Goal: Find specific page/section: Find specific page/section

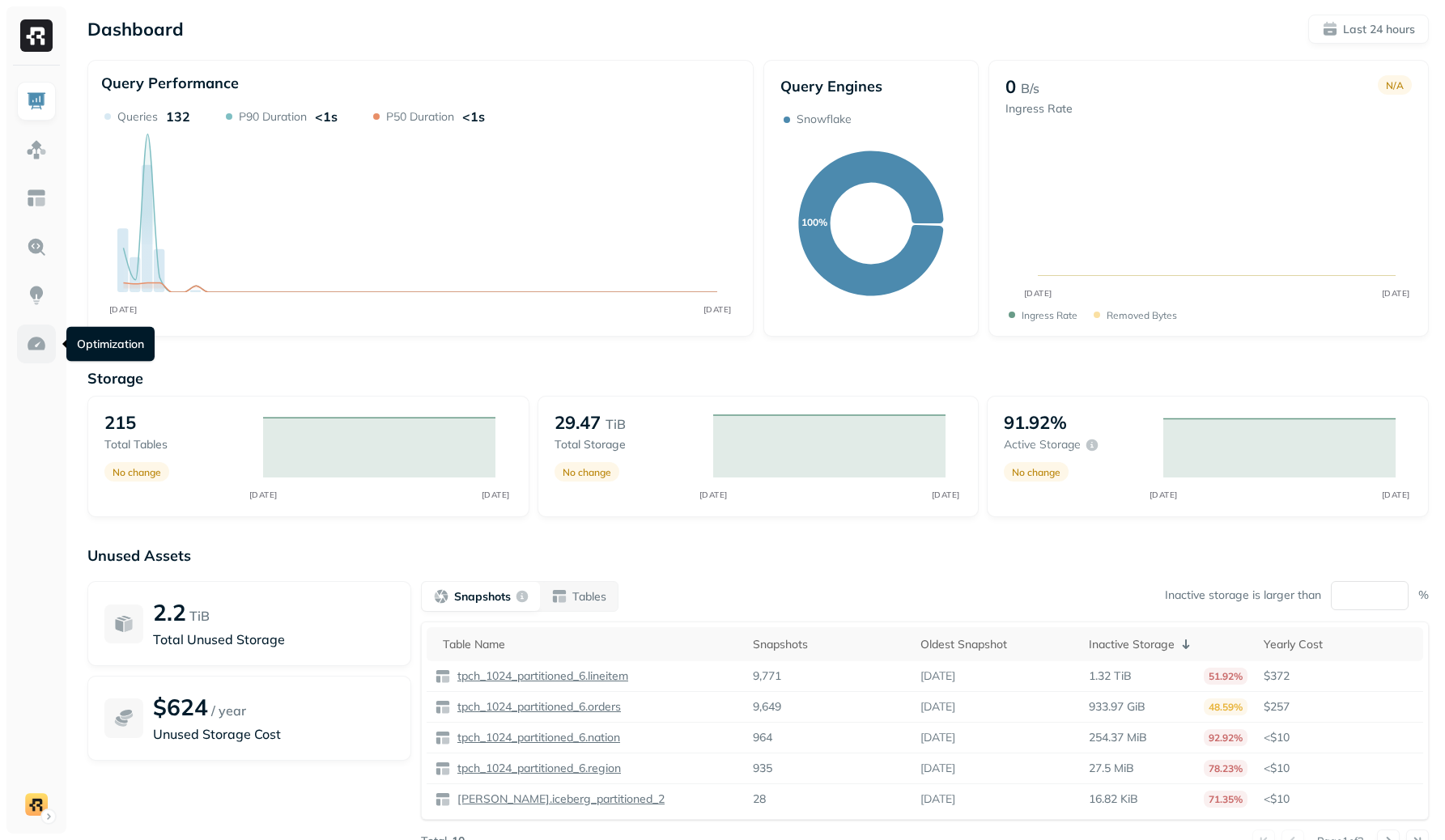
click at [26, 339] on img at bounding box center [36, 344] width 21 height 21
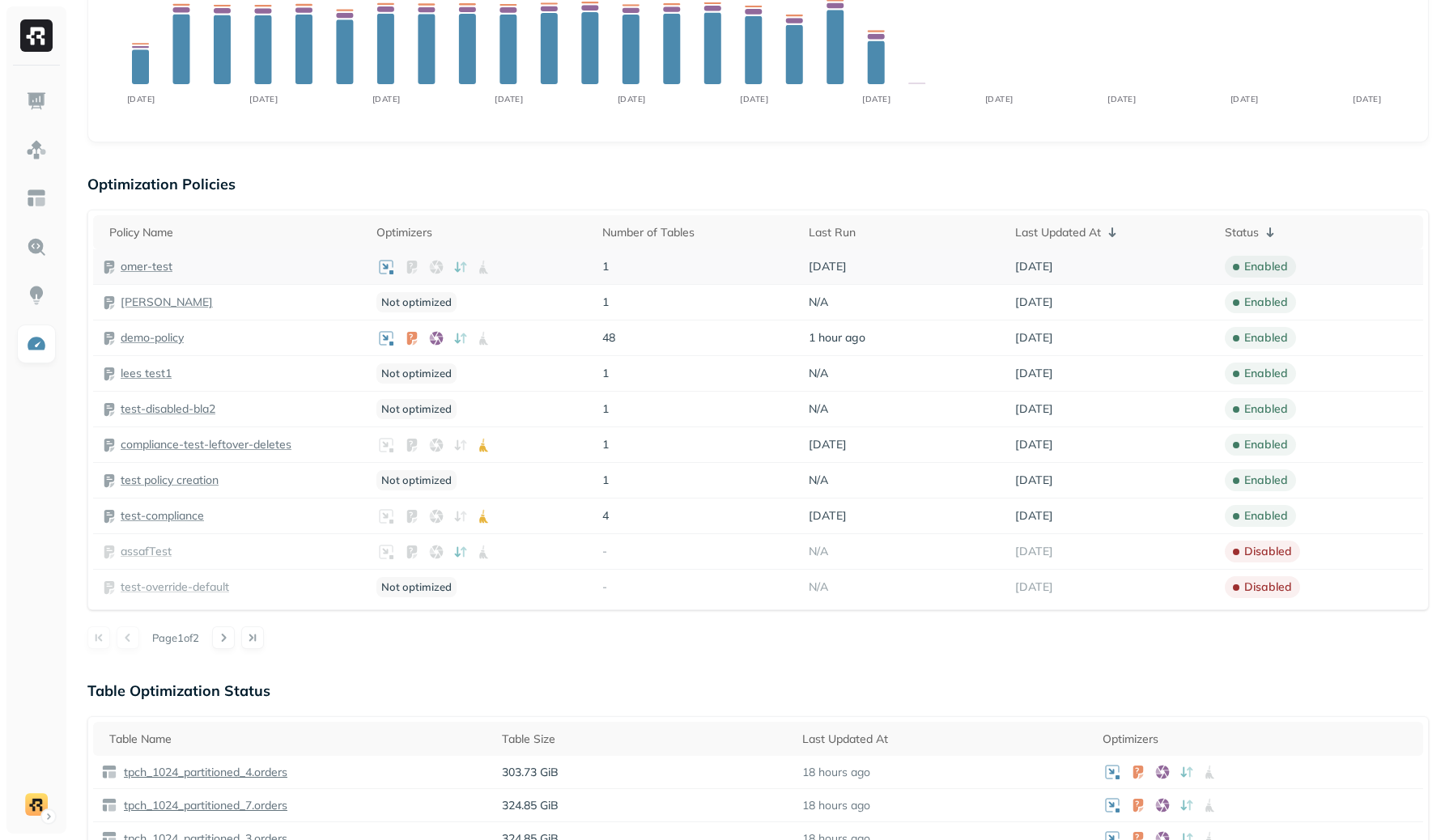
scroll to position [239, 0]
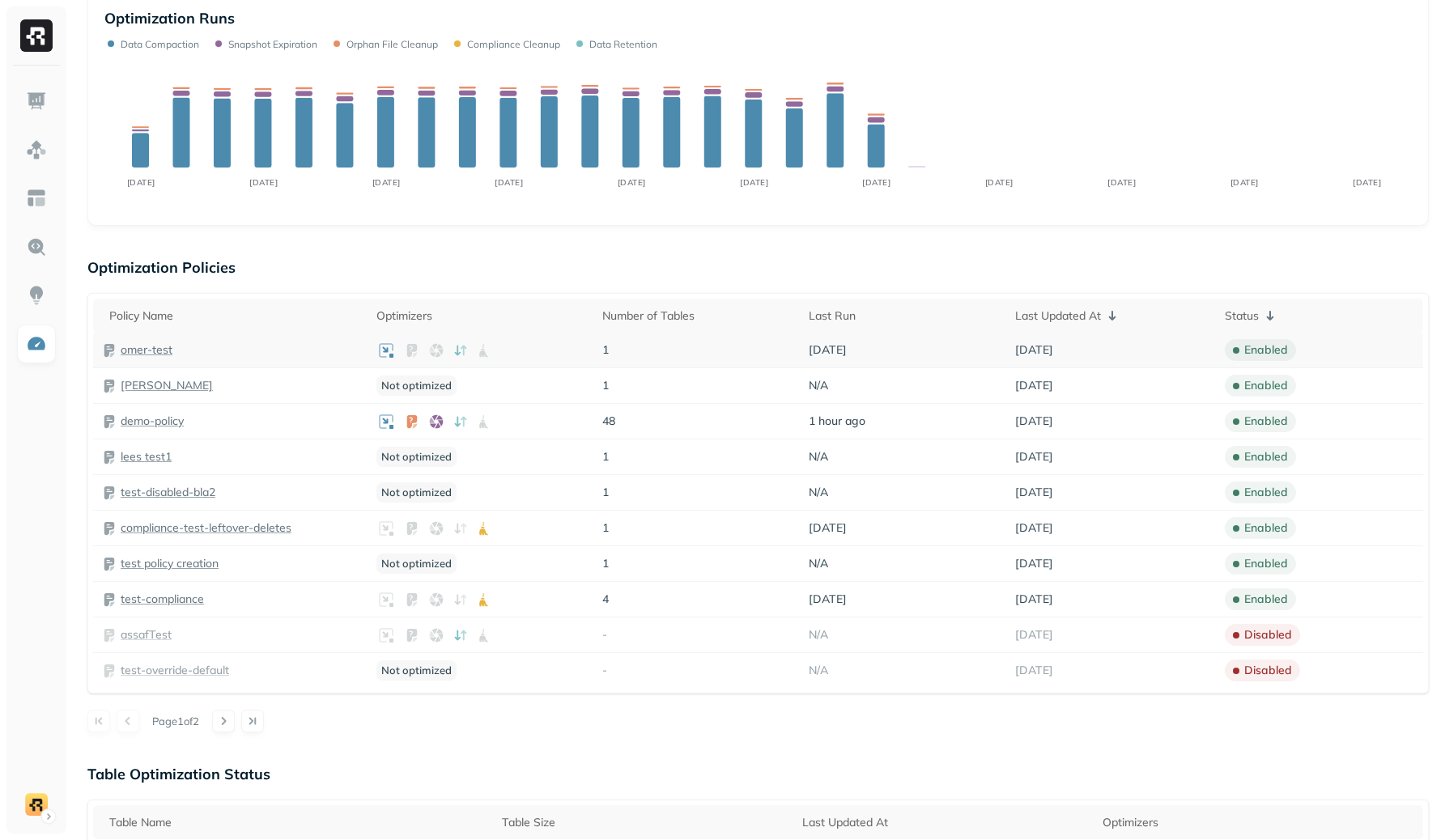
click at [160, 354] on p "omer-test" at bounding box center [146, 350] width 52 height 16
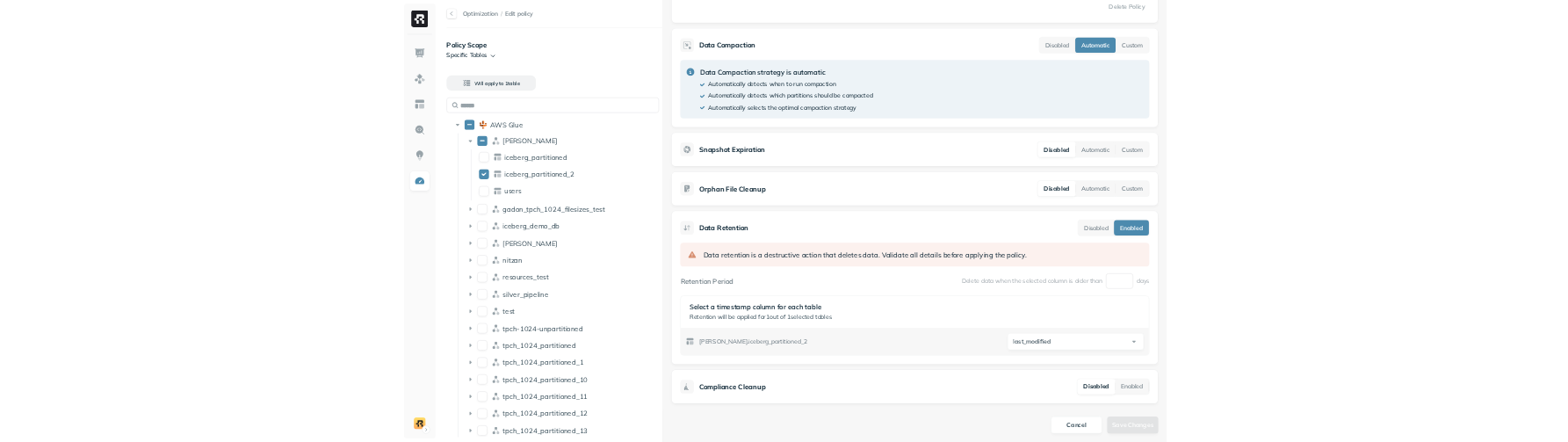
scroll to position [360, 0]
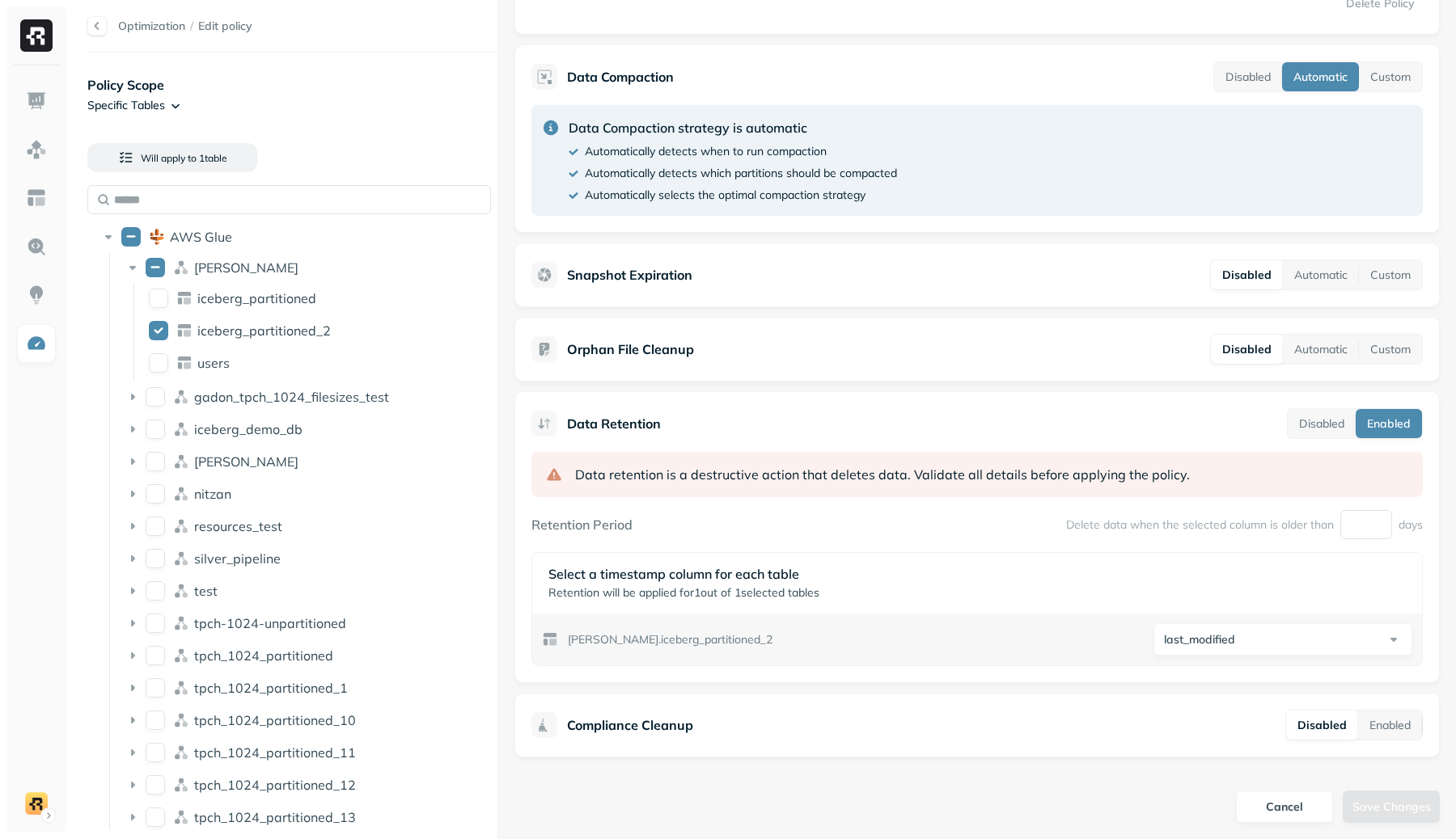
click at [1248, 632] on html "Optimization / Edit policy Policy Scope Specific Tables Will apply to 1 table A…" at bounding box center [728, 419] width 1456 height 839
click at [1032, 593] on html "Optimization / Edit policy Policy Scope Specific Tables Will apply to 1 table A…" at bounding box center [728, 419] width 1456 height 839
click at [39, 141] on img at bounding box center [36, 150] width 21 height 21
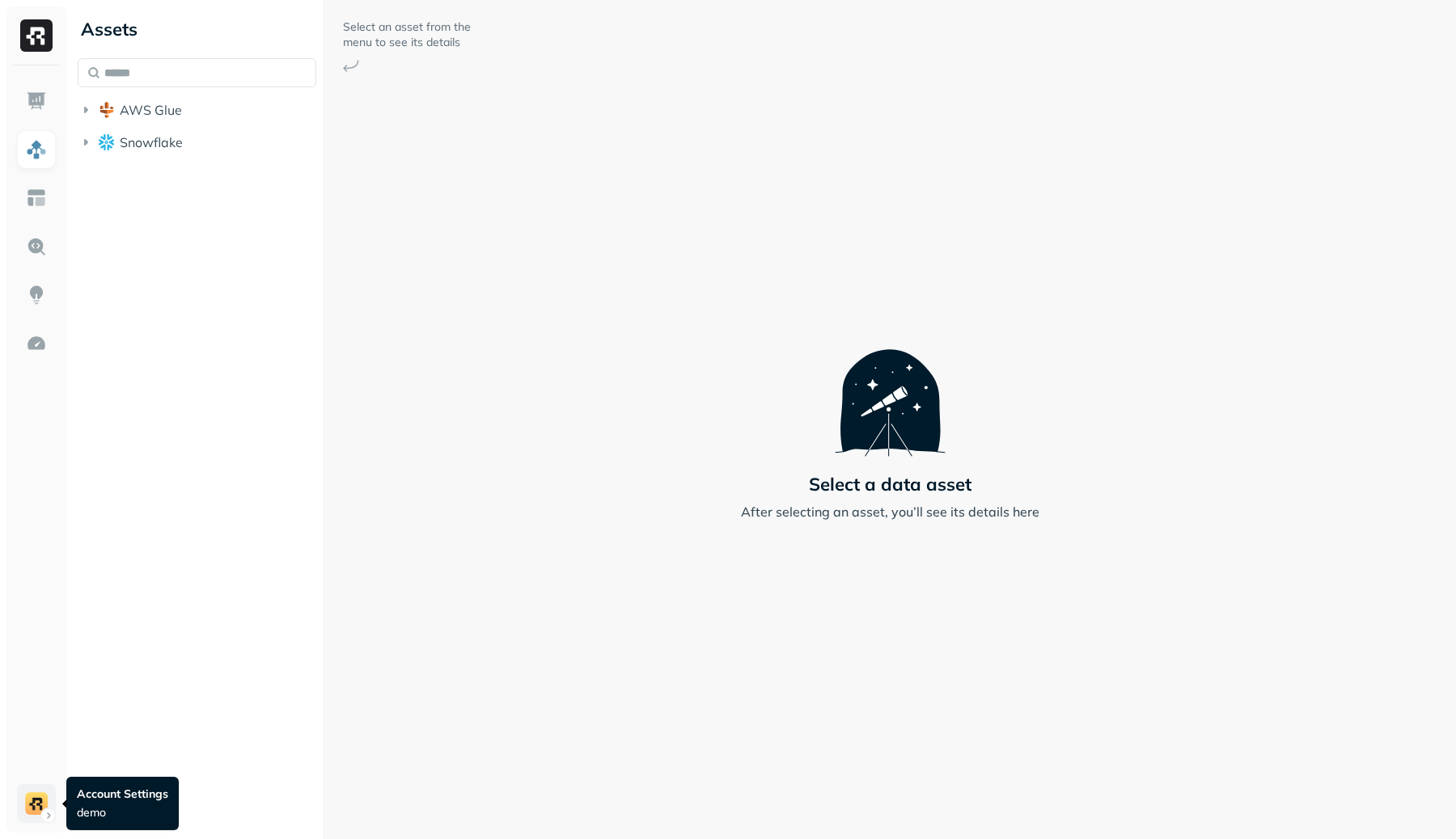
click at [39, 799] on html "Assets AWS Glue Snowflake Select an asset from the menu to see its details Sele…" at bounding box center [728, 419] width 1456 height 839
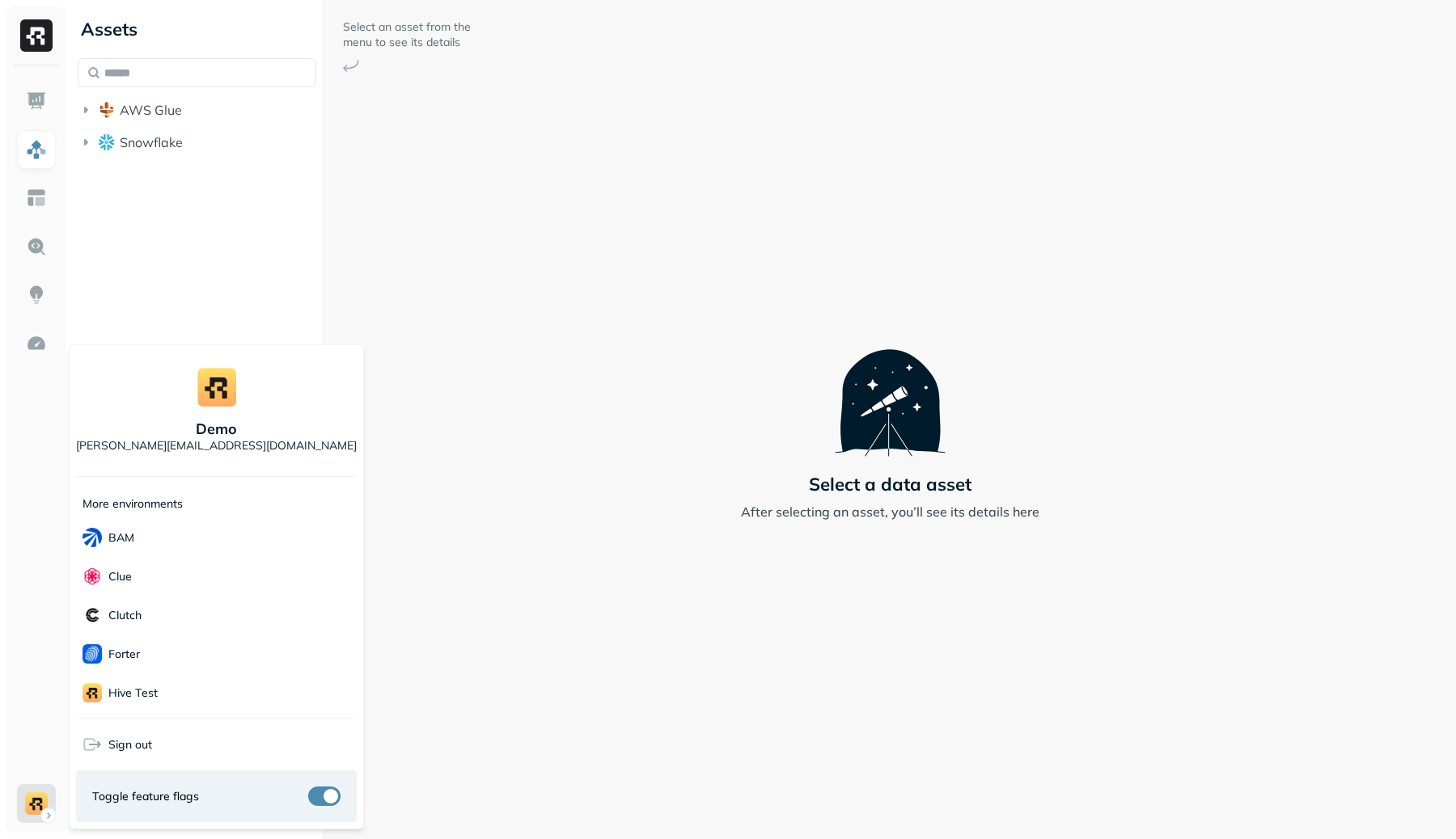
click at [160, 250] on html "Assets AWS Glue Snowflake Select an asset from the menu to see its details Sele…" at bounding box center [728, 419] width 1456 height 839
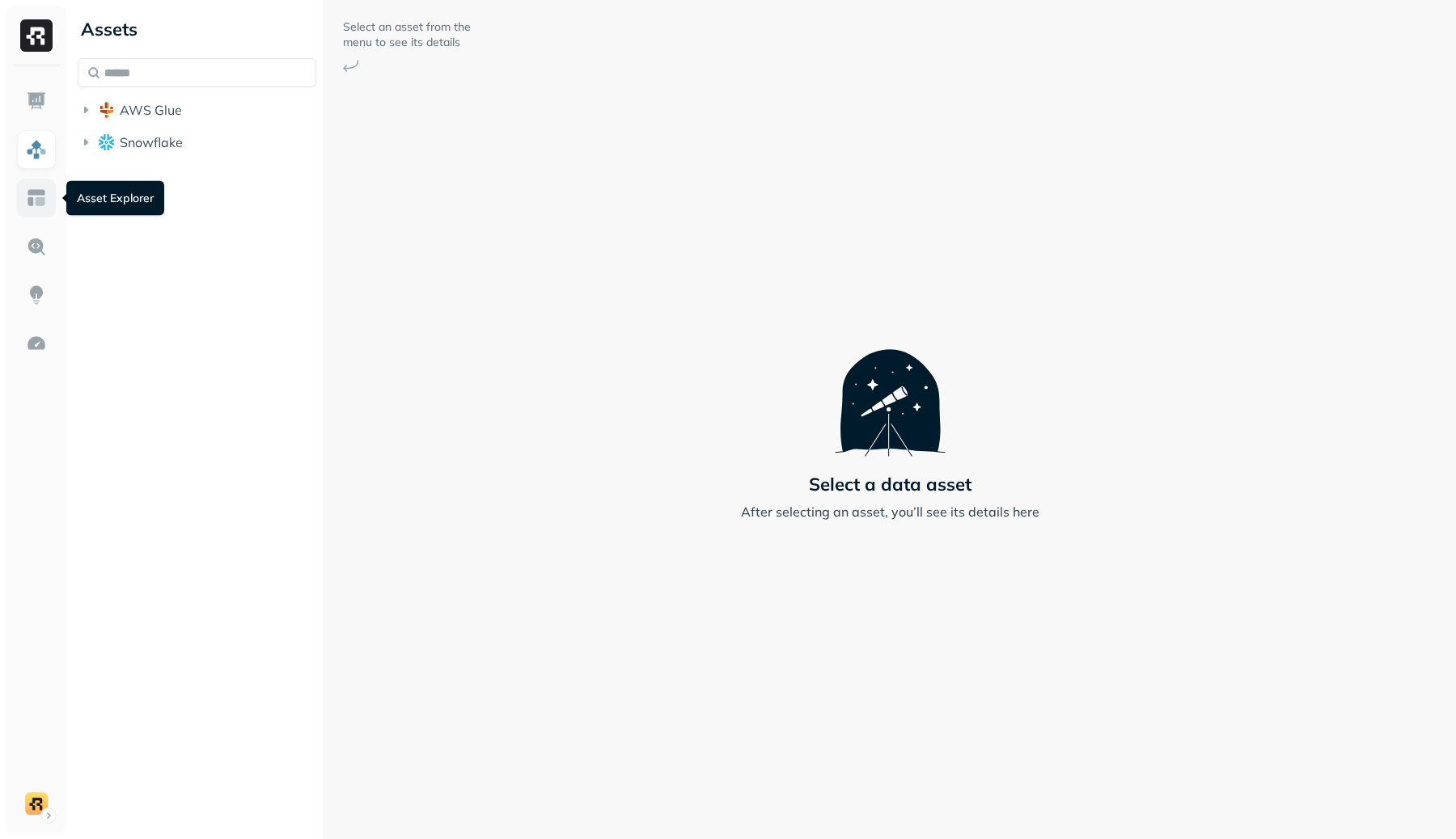
click at [37, 187] on img at bounding box center [36, 198] width 21 height 21
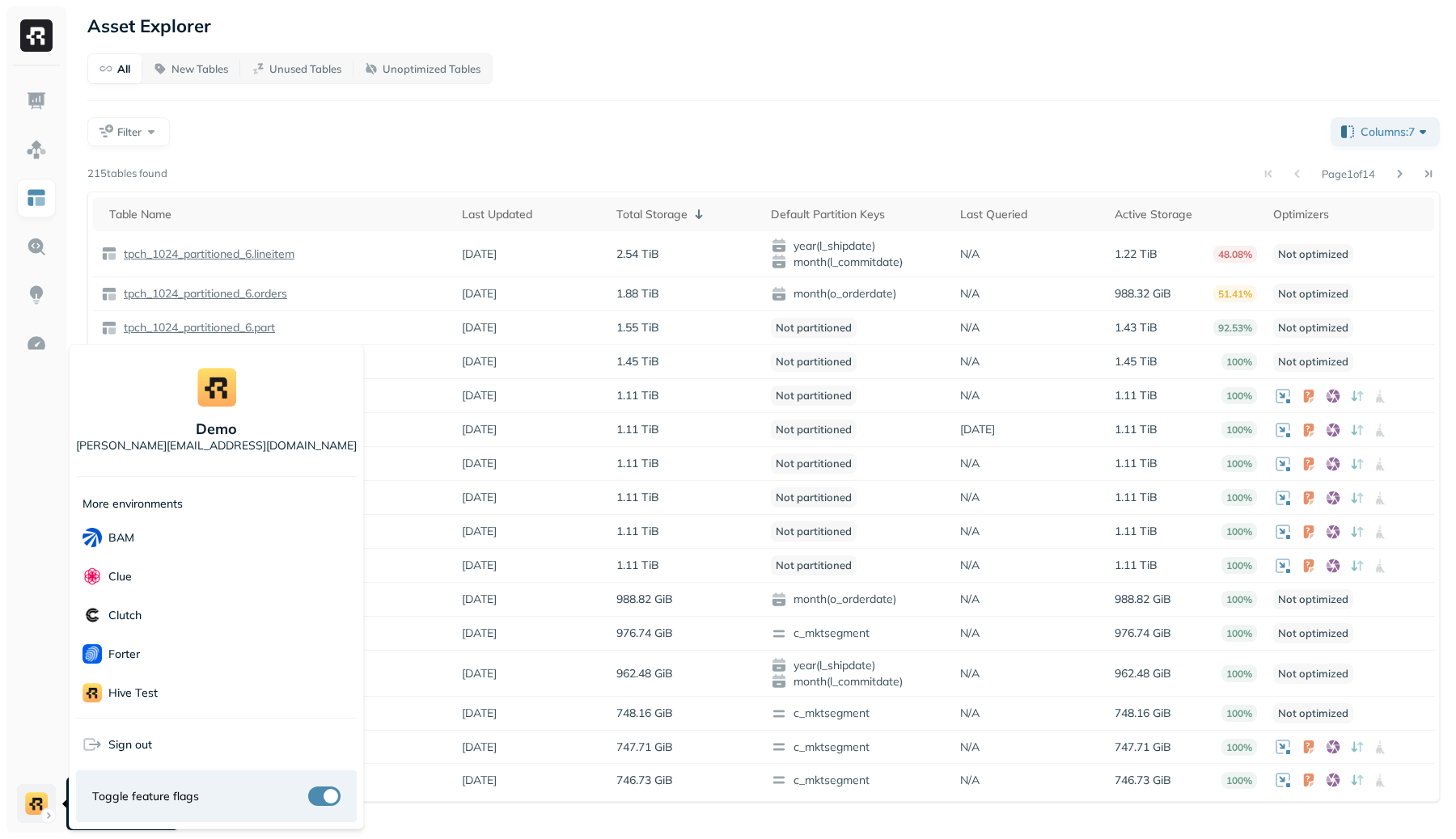
click at [29, 406] on html "Asset Explorer All New Tables Unused Tables Unoptimized Tables Filter Columns: …" at bounding box center [728, 419] width 1456 height 839
click at [183, 406] on div "Sonos" at bounding box center [215, 680] width 280 height 39
